Goal: Task Accomplishment & Management: Manage account settings

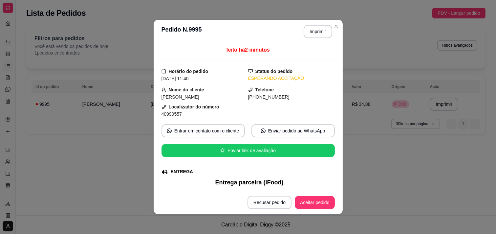
scroll to position [158, 0]
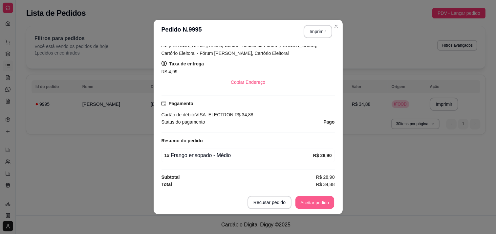
click at [316, 204] on button "Aceitar pedido" at bounding box center [315, 202] width 39 height 13
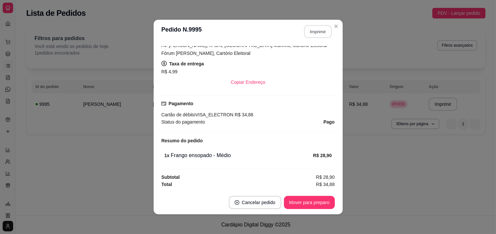
click at [321, 32] on button "Imprimir" at bounding box center [318, 31] width 28 height 13
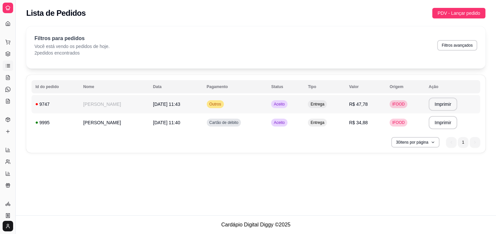
click at [317, 104] on span "Entrega" at bounding box center [317, 103] width 16 height 5
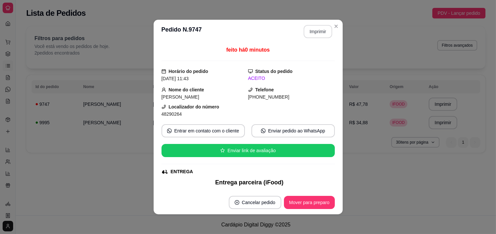
click at [320, 29] on button "Imprimir" at bounding box center [318, 31] width 29 height 13
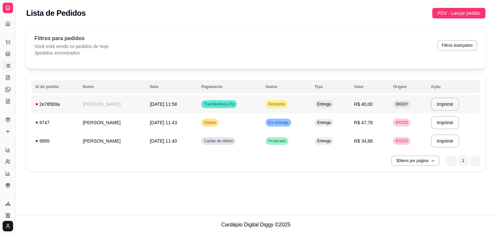
click at [275, 103] on span "Pendente" at bounding box center [276, 103] width 19 height 5
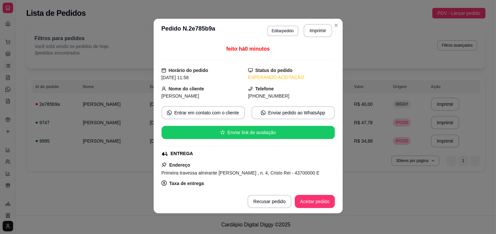
scroll to position [1, 0]
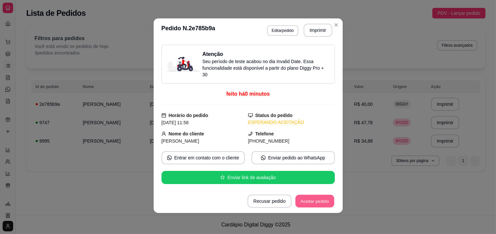
click at [298, 203] on button "Aceitar pedido" at bounding box center [315, 201] width 39 height 13
click at [312, 31] on button "Imprimir" at bounding box center [318, 30] width 28 height 13
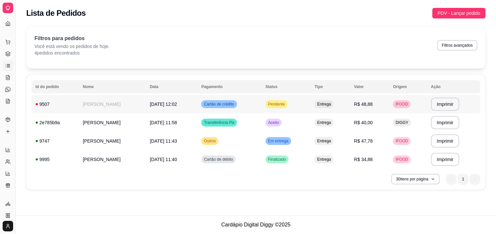
click at [268, 107] on td "Pendente" at bounding box center [286, 104] width 49 height 18
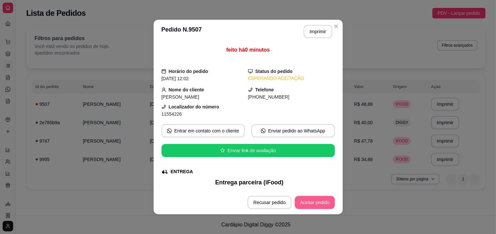
click at [296, 204] on button "Aceitar pedido" at bounding box center [315, 202] width 40 height 13
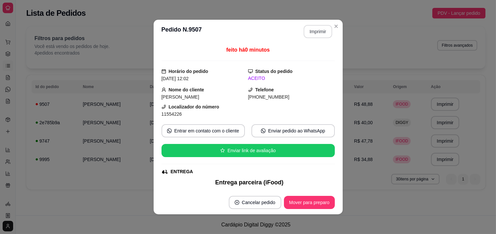
click at [315, 36] on button "Imprimir" at bounding box center [318, 31] width 29 height 13
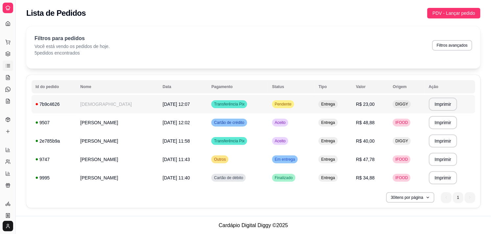
click at [275, 107] on div "Pendente" at bounding box center [283, 104] width 22 height 8
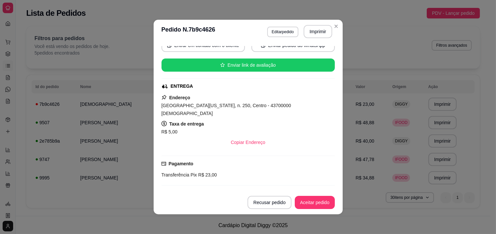
scroll to position [159, 0]
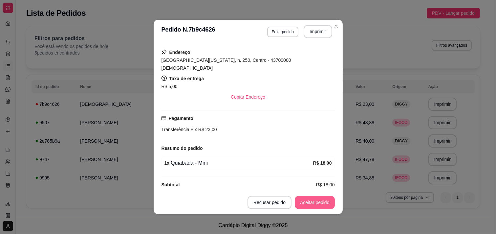
click at [319, 199] on button "Aceitar pedido" at bounding box center [315, 202] width 40 height 13
click at [309, 29] on button "Imprimir" at bounding box center [318, 31] width 29 height 13
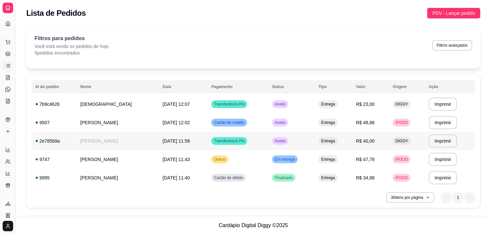
click at [314, 143] on td "Entrega" at bounding box center [332, 141] width 37 height 18
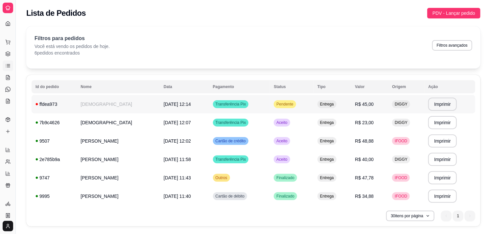
click at [270, 101] on td "Pendente" at bounding box center [291, 104] width 43 height 18
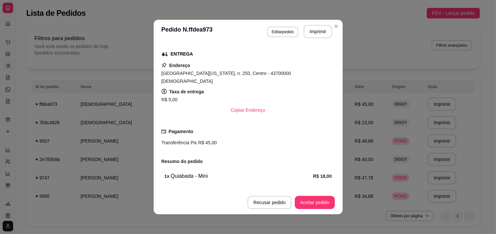
scroll to position [179, 0]
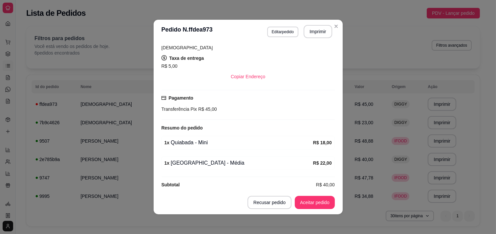
click at [326, 209] on footer "Recusar pedido Aceitar pedido" at bounding box center [248, 203] width 189 height 24
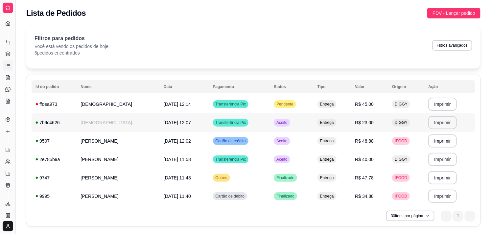
click at [286, 124] on div "Aceito" at bounding box center [282, 123] width 16 height 8
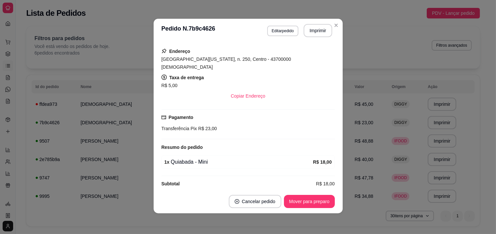
scroll to position [1, 0]
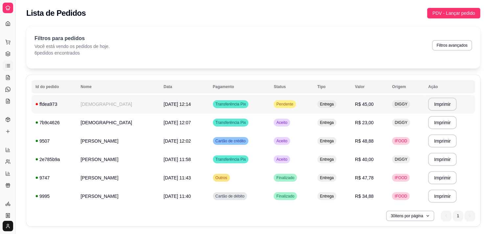
click at [281, 101] on span "Pendente" at bounding box center [284, 103] width 19 height 5
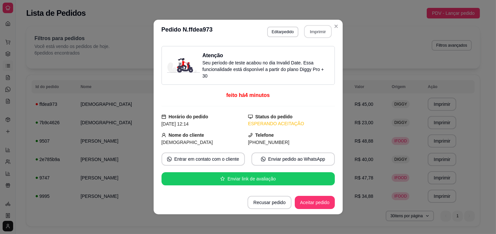
click at [317, 33] on button "Imprimir" at bounding box center [318, 31] width 28 height 13
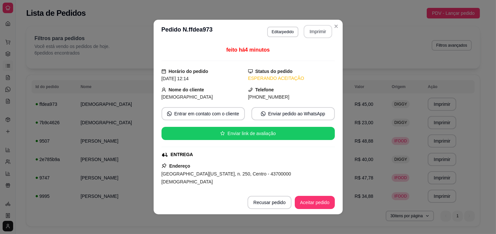
click at [323, 33] on button "Imprimir" at bounding box center [318, 31] width 29 height 13
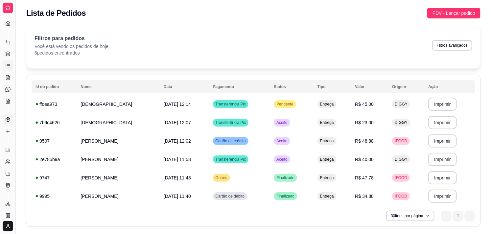
click at [11, 119] on link "Produtos" at bounding box center [8, 119] width 11 height 11
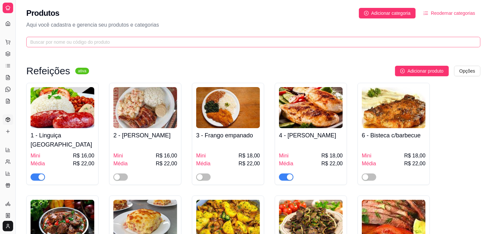
click at [186, 37] on span at bounding box center [253, 42] width 454 height 11
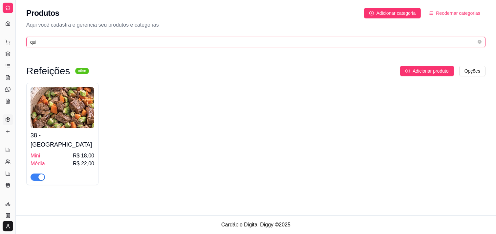
type input "qui"
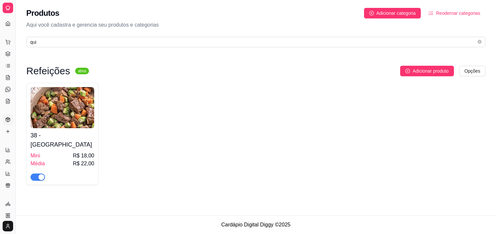
click at [35, 173] on span "button" at bounding box center [38, 176] width 14 height 7
click at [11, 65] on link "Lista de Pedidos" at bounding box center [8, 65] width 11 height 11
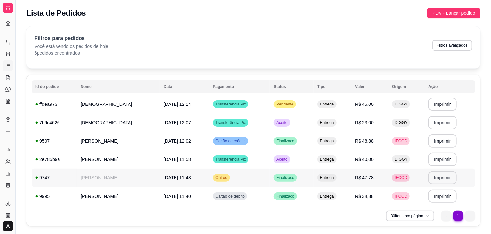
click at [281, 170] on td "Finalizado" at bounding box center [291, 177] width 43 height 18
click at [160, 156] on td "[DATE] 11:58" at bounding box center [184, 159] width 49 height 18
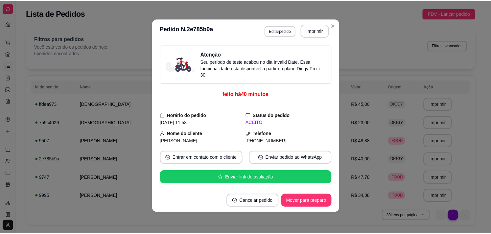
scroll to position [109, 0]
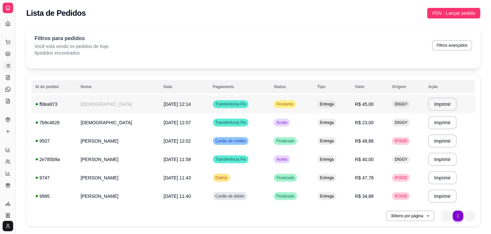
click at [277, 107] on div "Pendente" at bounding box center [285, 104] width 22 height 8
click at [336, 23] on div "**********" at bounding box center [253, 128] width 475 height 212
